Goal: Find specific page/section: Find specific page/section

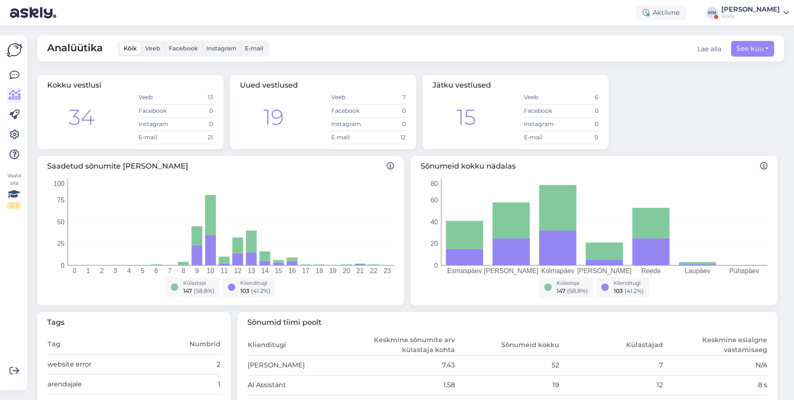
scroll to position [245, 0]
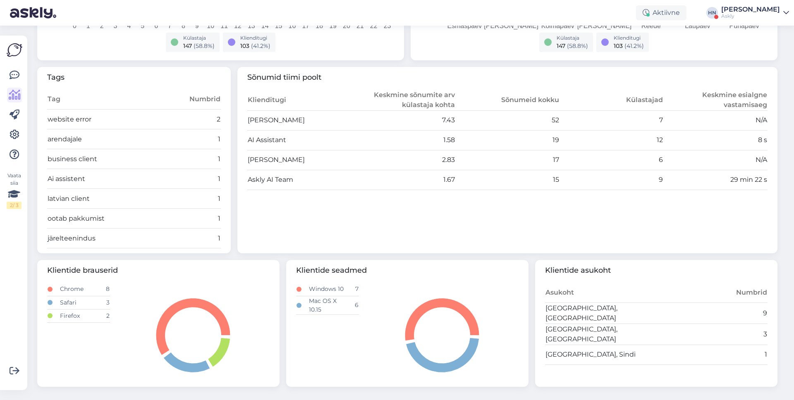
click at [403, 146] on td "1.58" at bounding box center [403, 140] width 104 height 20
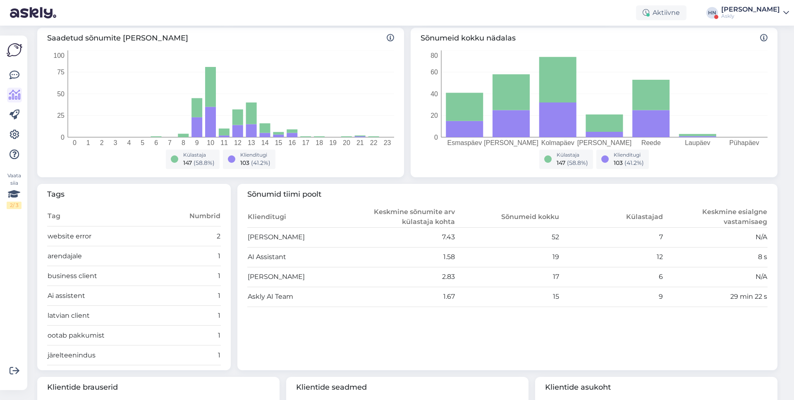
scroll to position [0, 0]
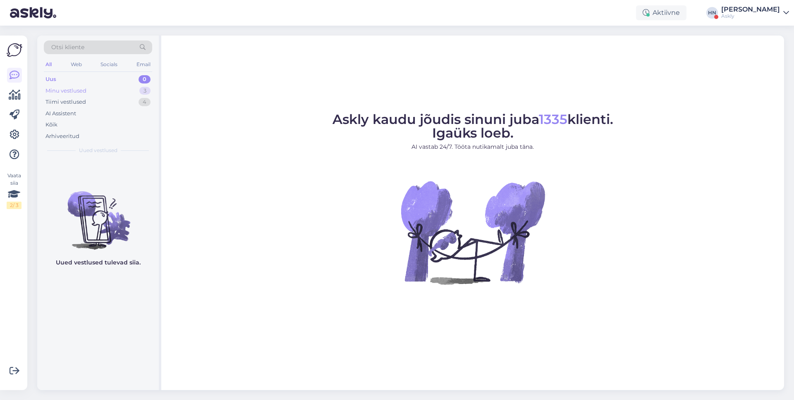
click at [142, 91] on div "3" at bounding box center [144, 91] width 11 height 8
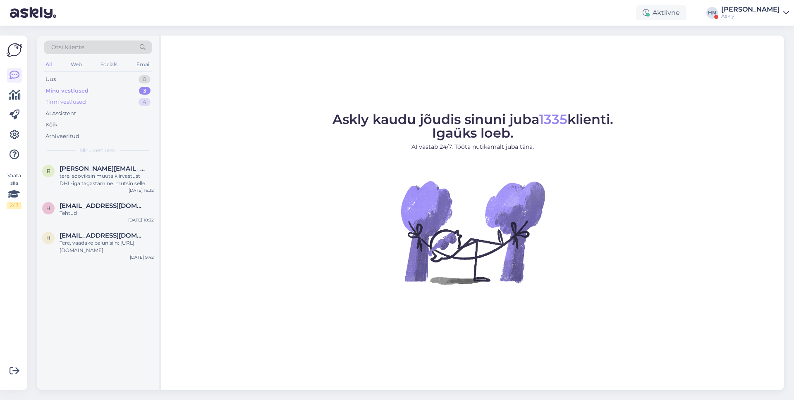
click at [134, 99] on div "Tiimi vestlused 4" at bounding box center [98, 102] width 108 height 12
